Goal: Information Seeking & Learning: Learn about a topic

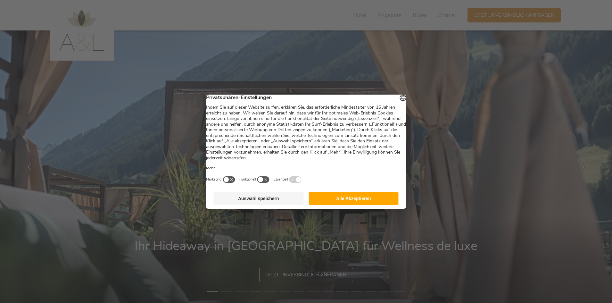
click at [328, 196] on button "Alle Akzeptieren" at bounding box center [353, 198] width 90 height 13
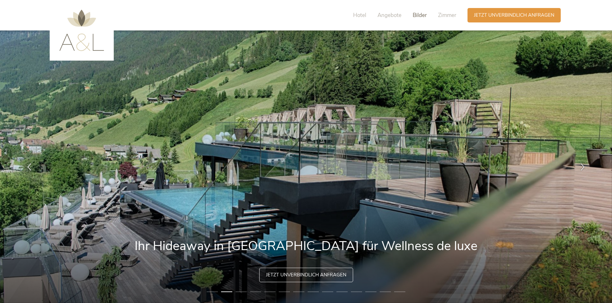
click at [421, 13] on span "Bilder" at bounding box center [420, 15] width 14 height 7
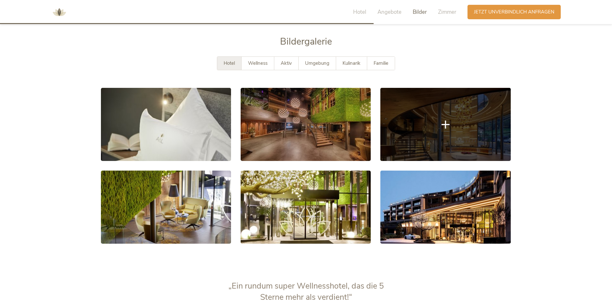
scroll to position [1218, 0]
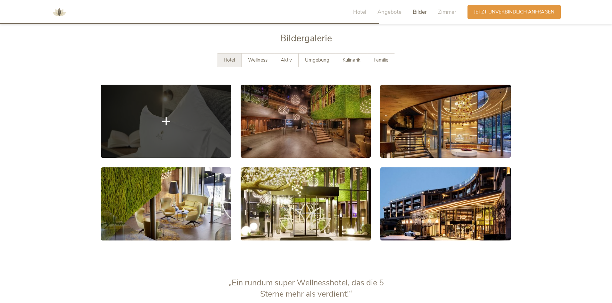
click at [199, 142] on link at bounding box center [166, 121] width 130 height 73
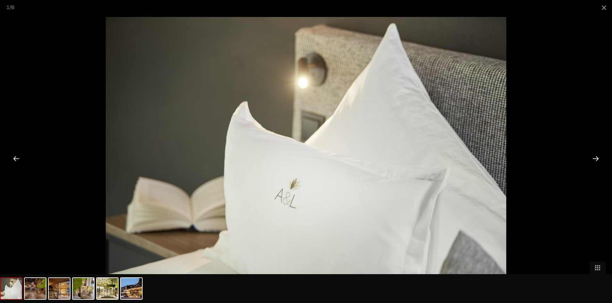
click at [597, 161] on div at bounding box center [596, 158] width 20 height 20
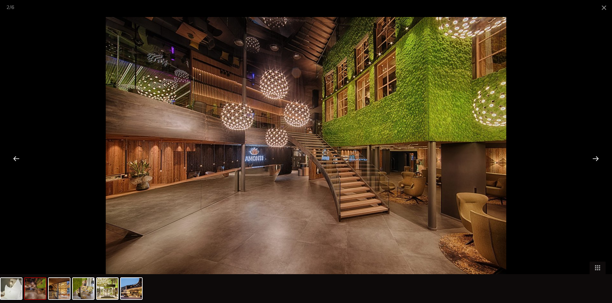
click at [597, 161] on div at bounding box center [596, 158] width 20 height 20
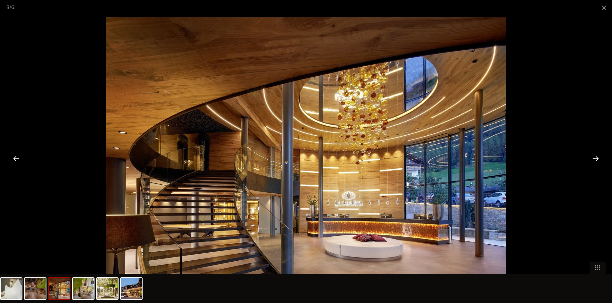
click at [597, 161] on div at bounding box center [596, 158] width 20 height 20
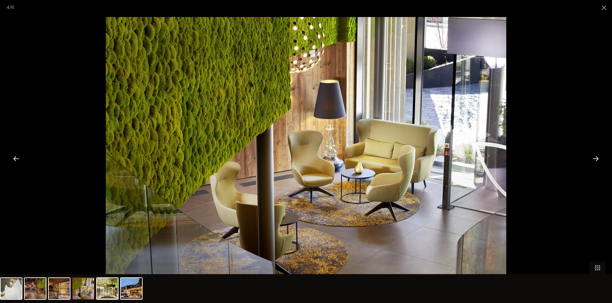
click at [597, 161] on div at bounding box center [596, 158] width 20 height 20
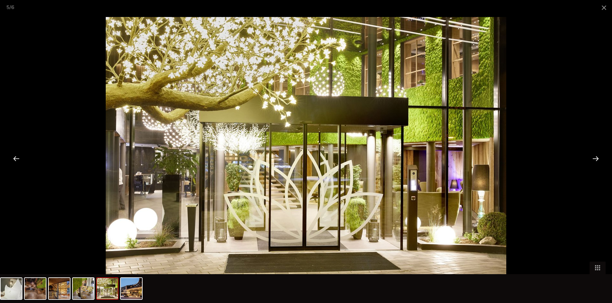
click at [597, 161] on div at bounding box center [596, 158] width 20 height 20
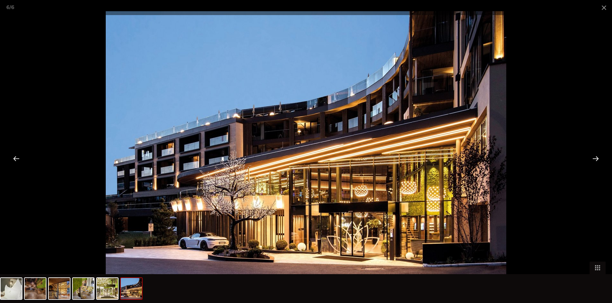
click at [597, 161] on div at bounding box center [596, 158] width 20 height 20
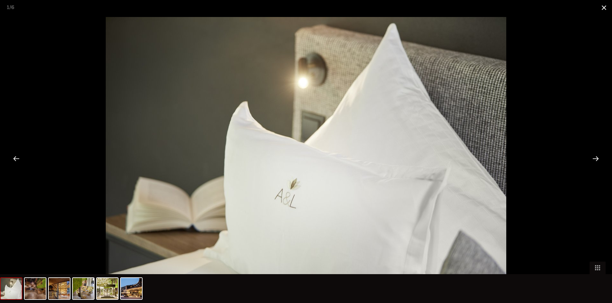
click at [604, 6] on span at bounding box center [604, 7] width 16 height 15
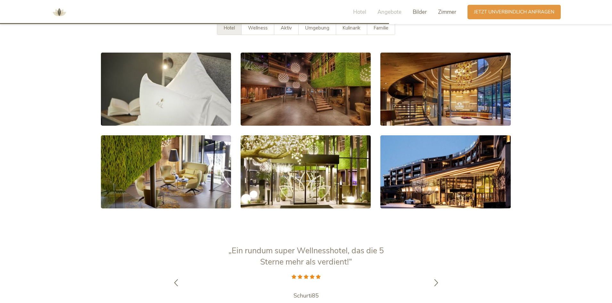
click at [446, 15] on span "Zimmer" at bounding box center [447, 11] width 18 height 7
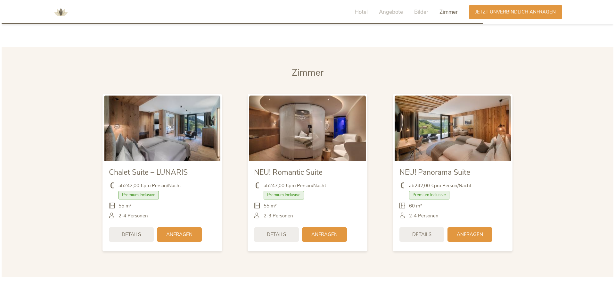
scroll to position [1569, 0]
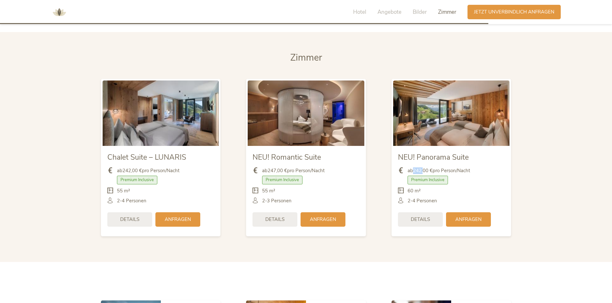
drag, startPoint x: 415, startPoint y: 171, endPoint x: 424, endPoint y: 167, distance: 9.9
click at [424, 167] on b "242,00 €" at bounding box center [423, 170] width 20 height 6
click at [304, 124] on img at bounding box center [306, 112] width 116 height 65
click at [279, 218] on span "Details" at bounding box center [274, 218] width 19 height 7
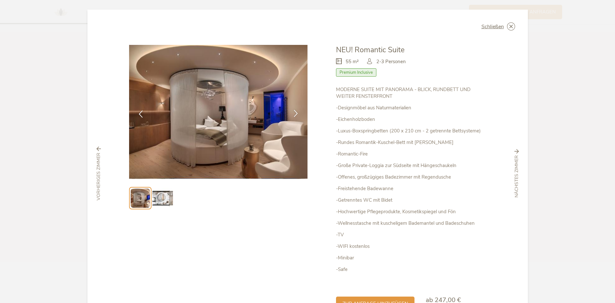
click at [292, 111] on icon at bounding box center [295, 113] width 7 height 7
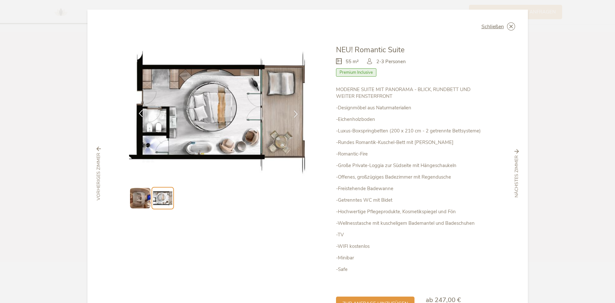
click at [139, 111] on icon at bounding box center [140, 113] width 7 height 7
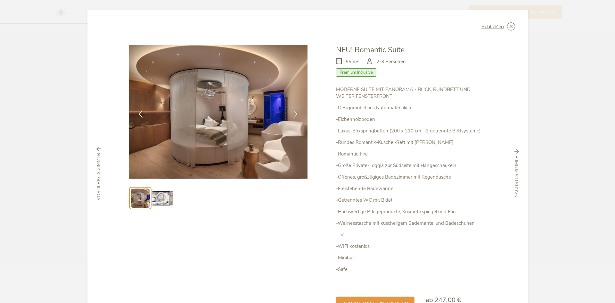
click at [203, 130] on img at bounding box center [218, 112] width 179 height 134
click at [288, 116] on div at bounding box center [296, 114] width 20 height 20
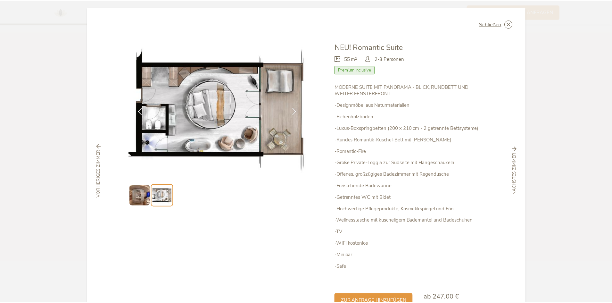
scroll to position [0, 0]
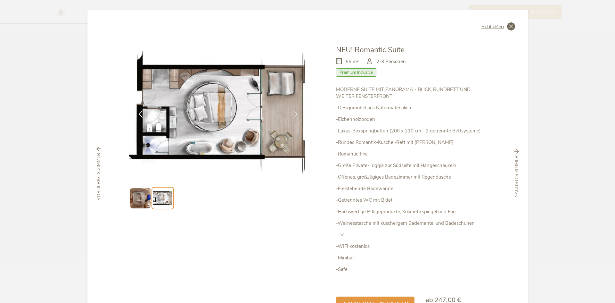
click at [484, 25] on span "Schließen" at bounding box center [492, 26] width 22 height 5
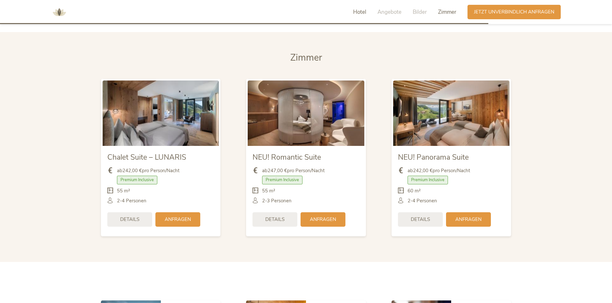
click at [364, 13] on span "Hotel" at bounding box center [359, 11] width 13 height 7
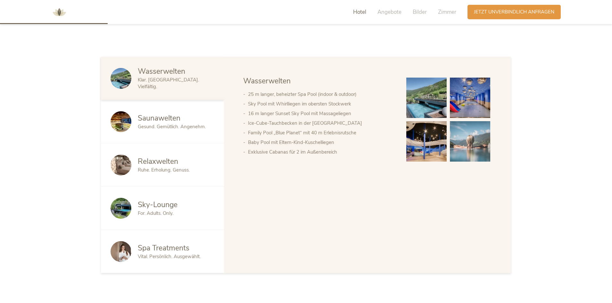
scroll to position [325, 0]
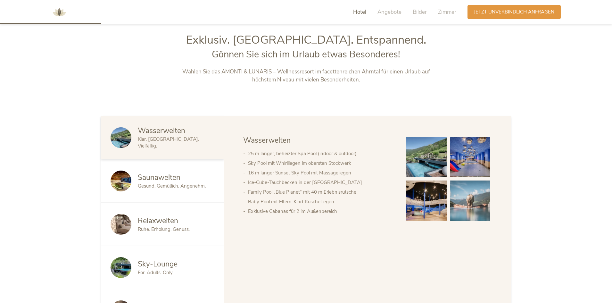
click at [163, 179] on span "Saunawelten" at bounding box center [159, 177] width 43 height 10
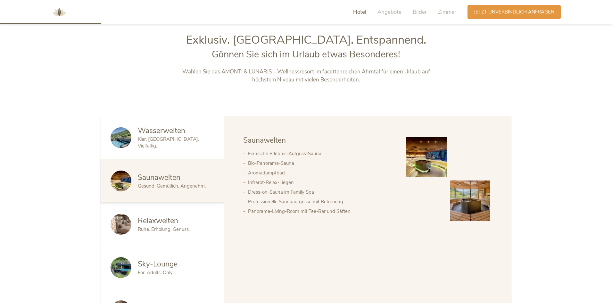
click at [162, 145] on span "Klar. [GEOGRAPHIC_DATA]. Vielfältig." at bounding box center [168, 142] width 61 height 13
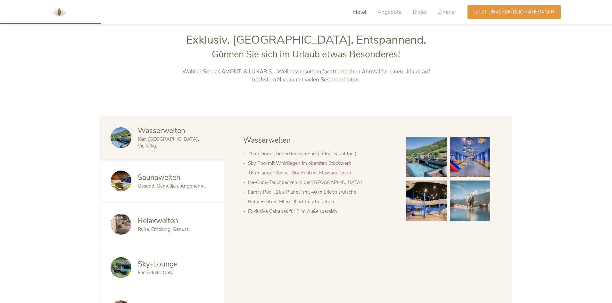
click at [428, 155] on img at bounding box center [426, 157] width 40 height 40
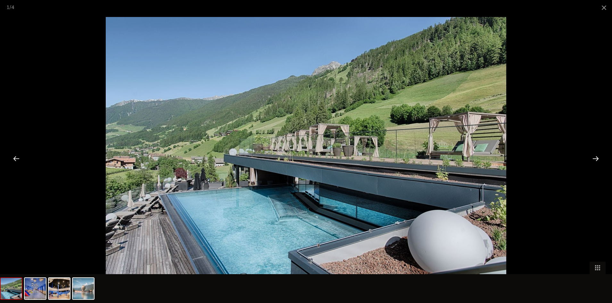
click at [597, 161] on div at bounding box center [596, 158] width 20 height 20
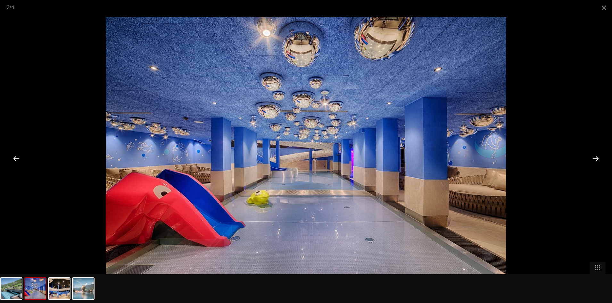
click at [597, 161] on div at bounding box center [596, 158] width 20 height 20
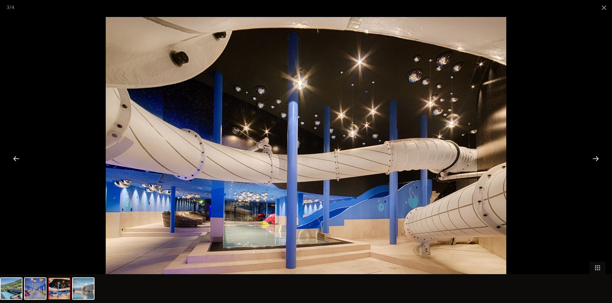
click at [597, 161] on div at bounding box center [596, 158] width 20 height 20
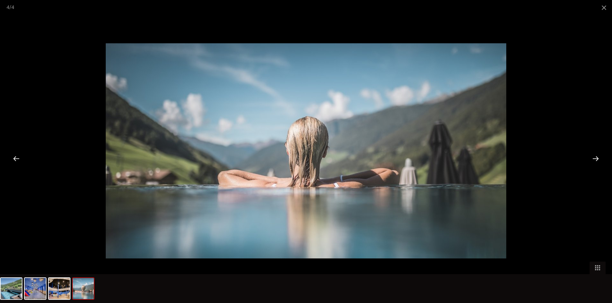
click at [17, 157] on div at bounding box center [16, 158] width 20 height 20
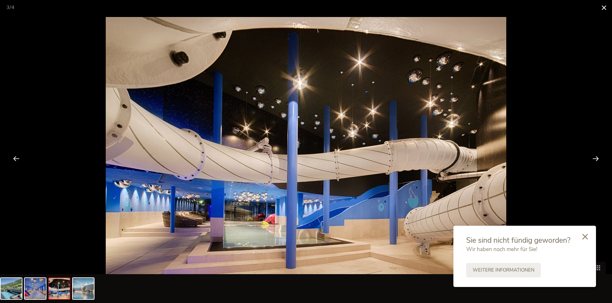
click at [603, 8] on span at bounding box center [604, 7] width 16 height 15
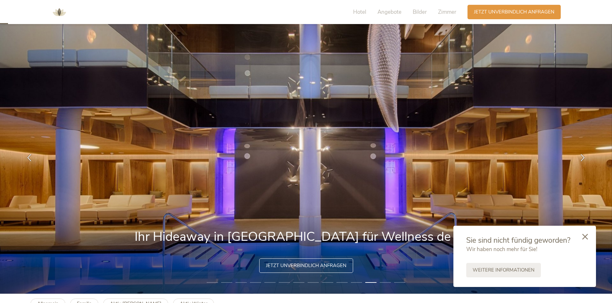
scroll to position [0, 0]
